Goal: Check status: Check status

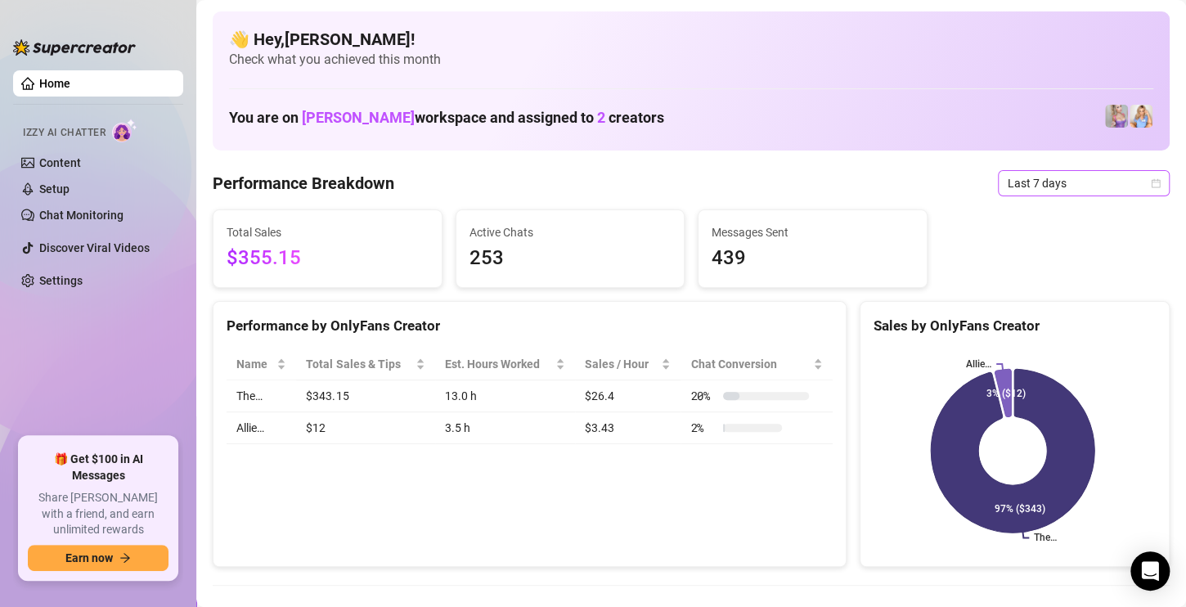
click at [1031, 177] on span "Last 7 days" at bounding box center [1084, 183] width 152 height 25
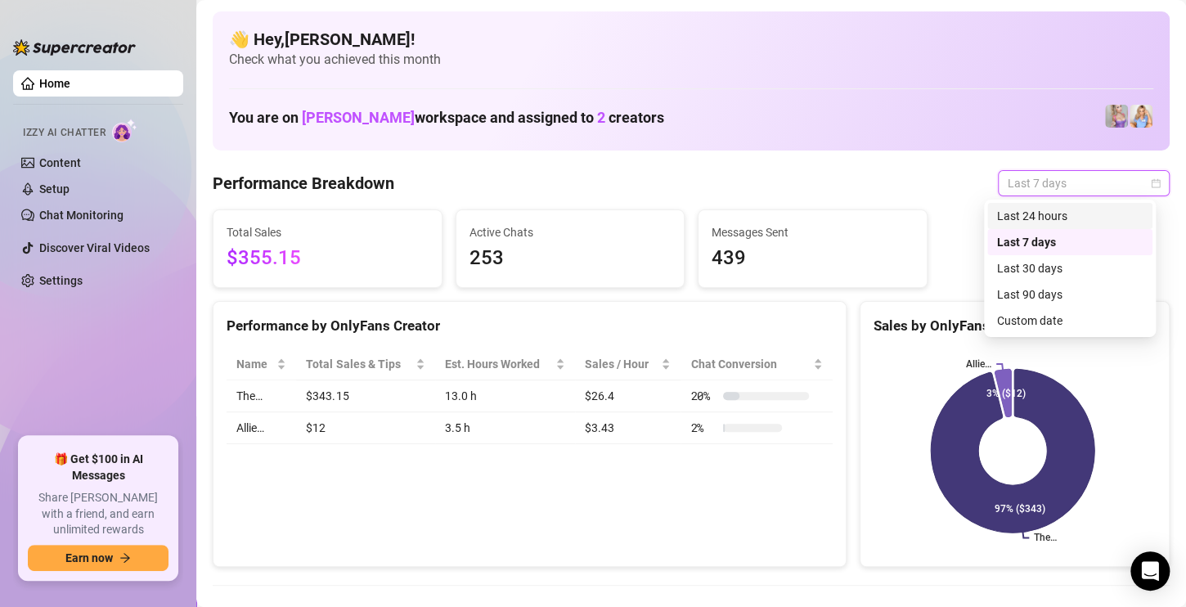
click at [1032, 223] on div "Last 24 hours" at bounding box center [1070, 216] width 146 height 18
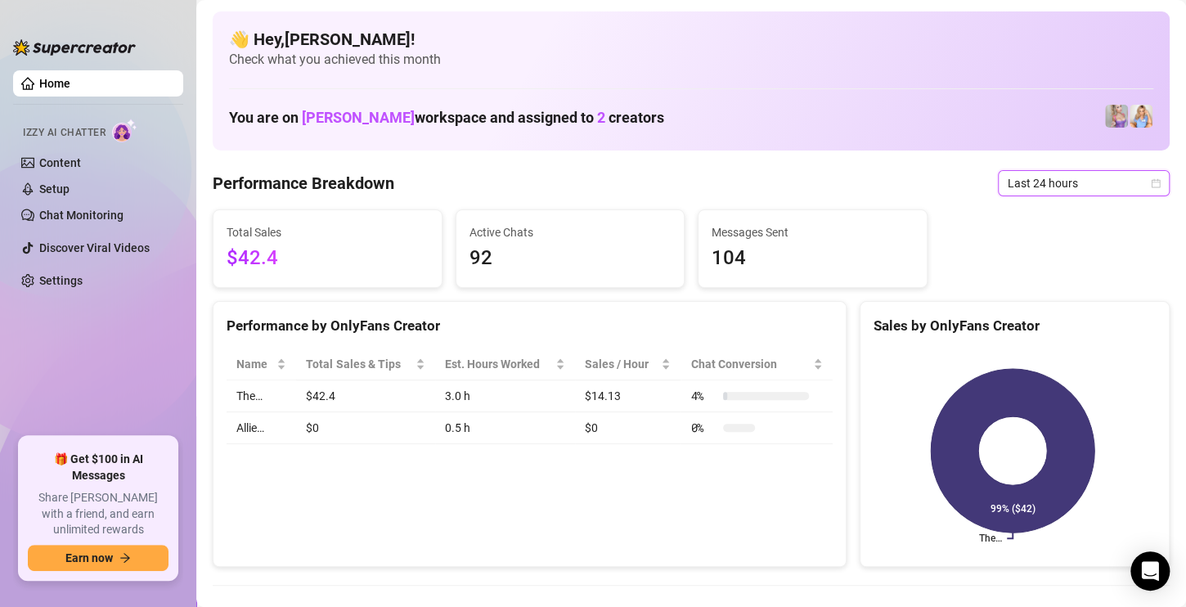
click at [1151, 183] on icon "calendar" at bounding box center [1156, 183] width 10 height 10
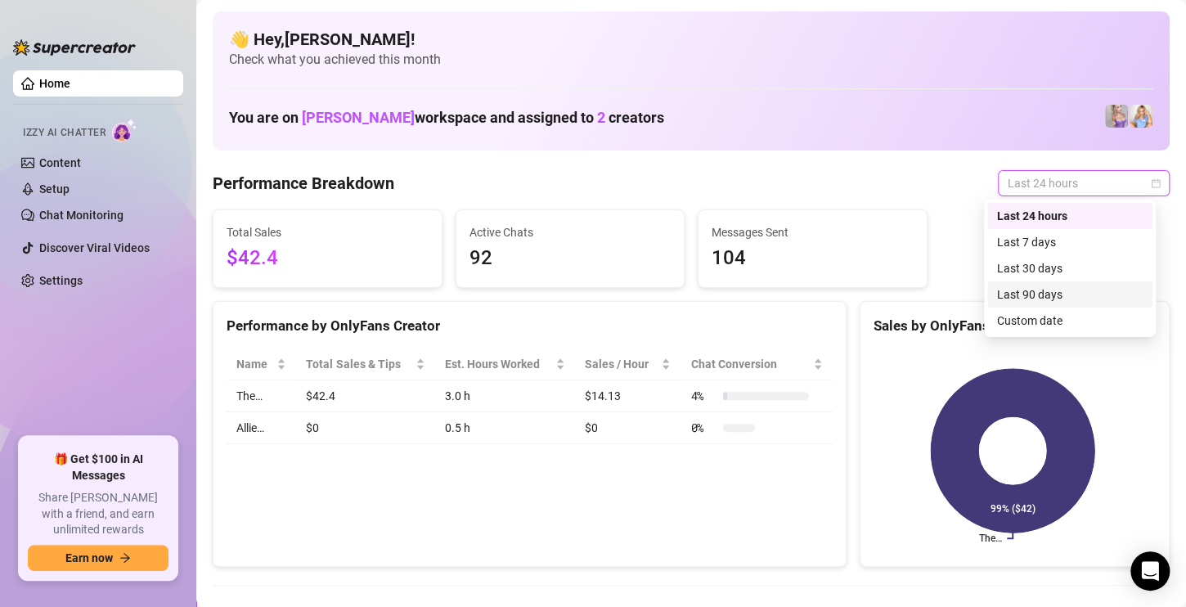
click at [1040, 291] on div "Last 90 days" at bounding box center [1070, 294] width 146 height 18
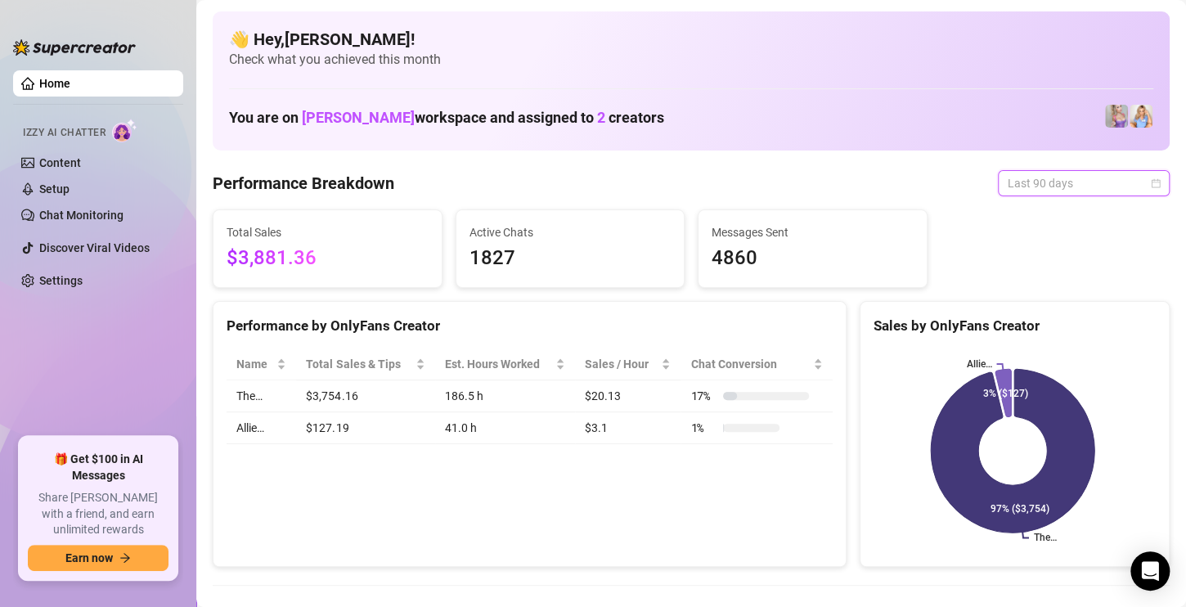
click at [1102, 193] on span "Last 90 days" at bounding box center [1084, 183] width 152 height 25
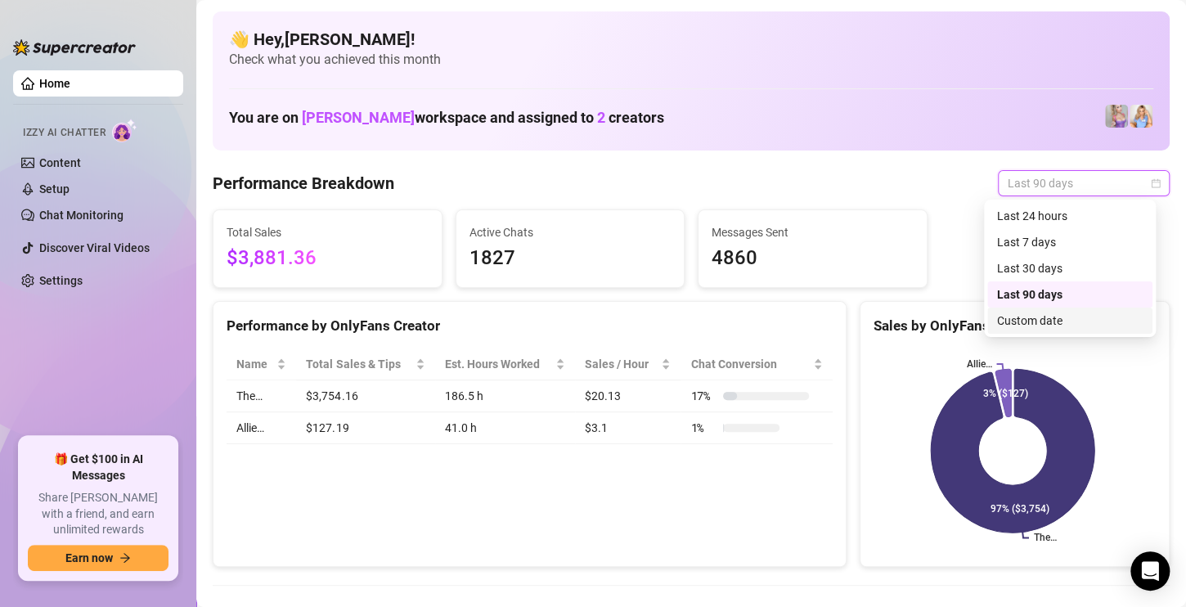
click at [1031, 317] on div "Custom date" at bounding box center [1070, 321] width 146 height 18
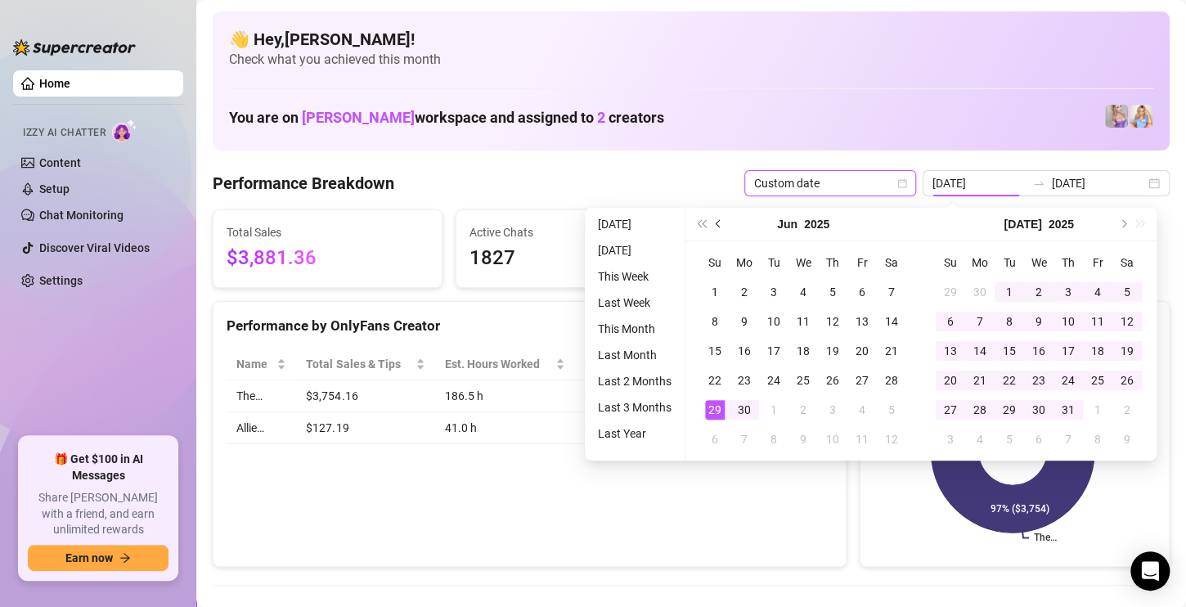
click at [716, 220] on button "Previous month (PageUp)" at bounding box center [719, 224] width 18 height 33
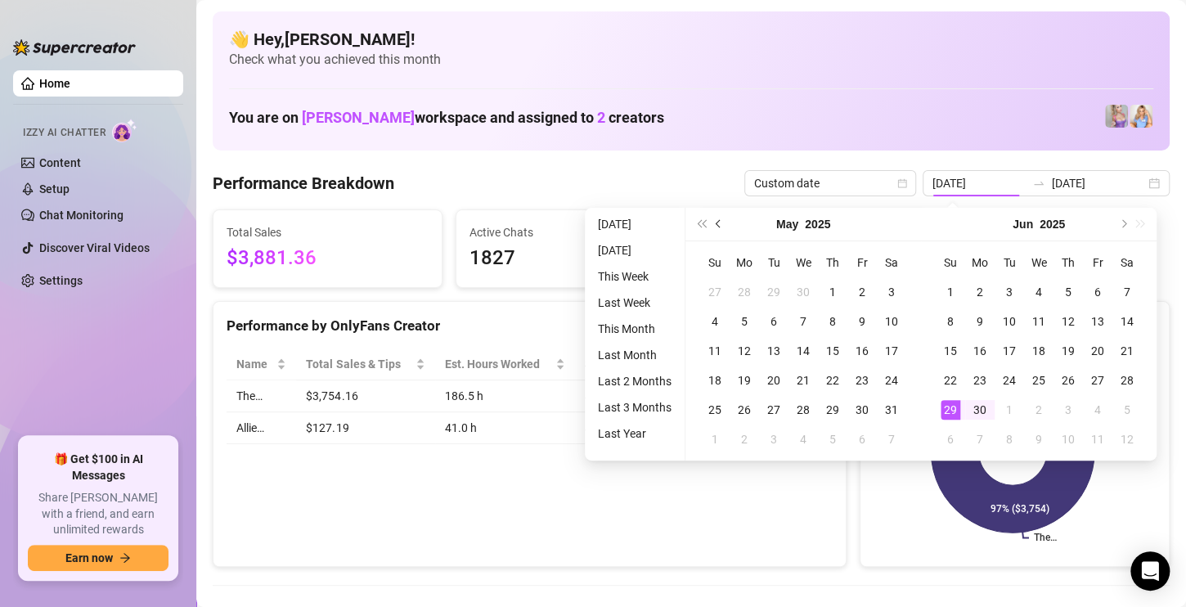
click at [716, 220] on button "Previous month (PageUp)" at bounding box center [719, 224] width 18 height 33
type input "[DATE]"
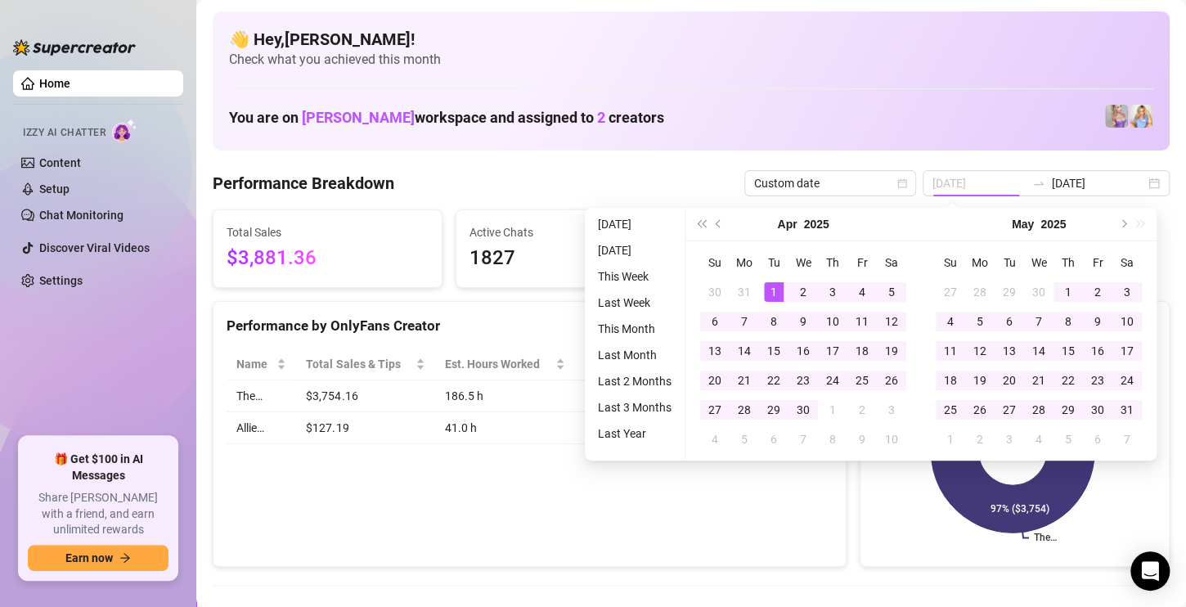
click at [771, 291] on div "1" at bounding box center [774, 292] width 20 height 20
click at [1125, 218] on button "Next month (PageDown)" at bounding box center [1122, 224] width 18 height 33
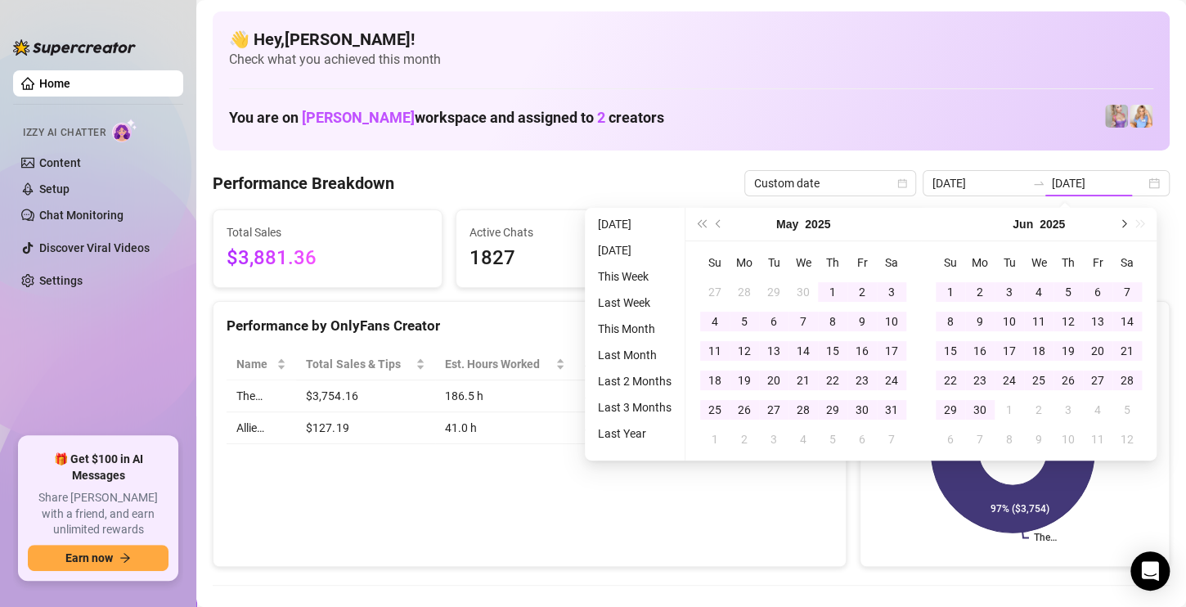
click at [1125, 218] on button "Next month (PageDown)" at bounding box center [1122, 224] width 18 height 33
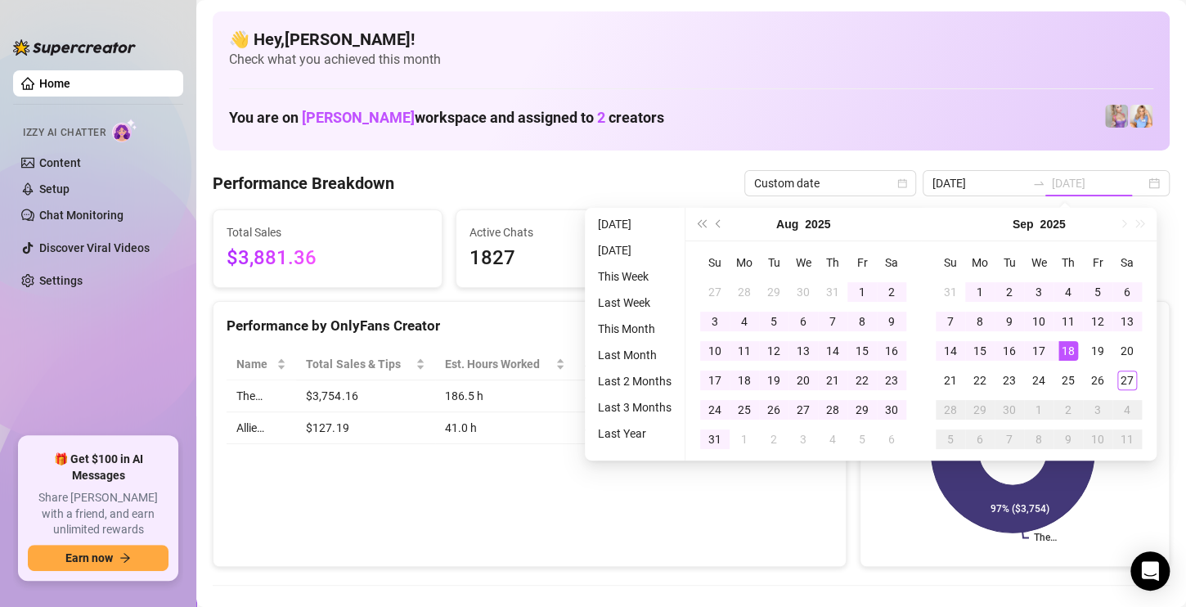
type input "[DATE]"
click at [1131, 378] on div "27" at bounding box center [1127, 381] width 20 height 20
type input "[DATE]"
